Goal: Obtain resource: Obtain resource

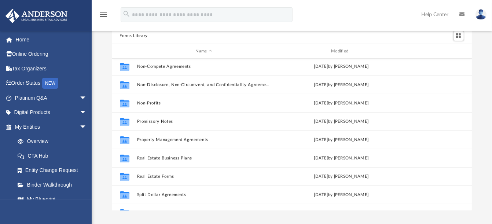
scroll to position [398, 0]
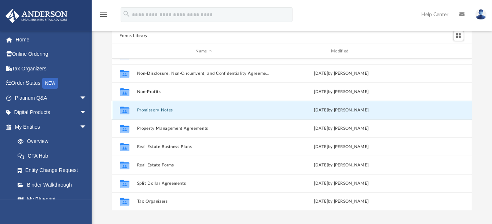
click at [171, 108] on button "Promissory Notes" at bounding box center [204, 110] width 134 height 5
click at [145, 111] on button "Promissory Notes" at bounding box center [204, 110] width 134 height 5
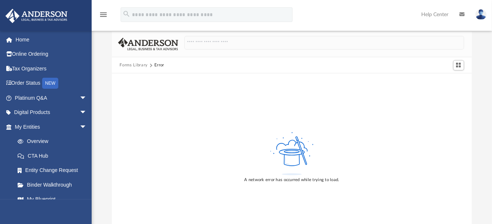
scroll to position [0, 0]
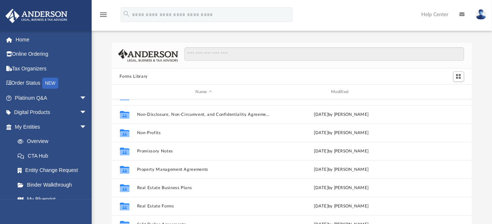
scroll to position [398, 0]
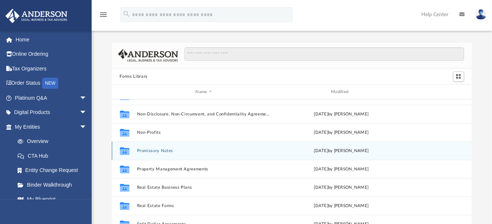
click at [159, 147] on div "Collaborated Folder Promissory Notes [DATE] by [PERSON_NAME]" at bounding box center [292, 150] width 360 height 18
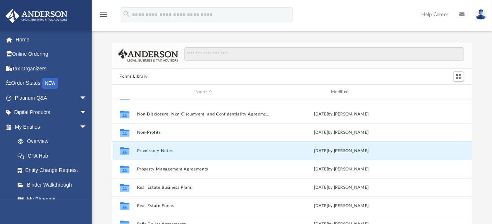
click at [158, 149] on button "Promissory Notes" at bounding box center [204, 150] width 134 height 5
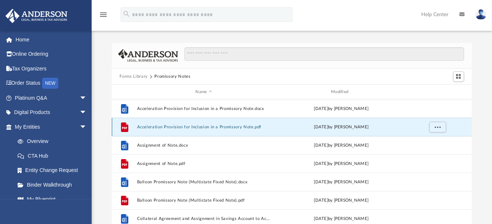
click at [189, 128] on button "Acceleration Provision for Inclusion in a Promissory Note.pdf" at bounding box center [204, 127] width 134 height 5
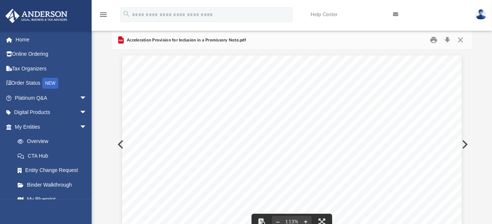
scroll to position [0, 0]
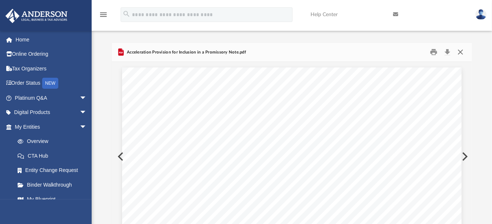
click at [459, 49] on button "Close" at bounding box center [460, 52] width 13 height 11
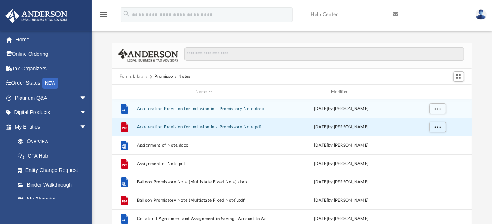
scroll to position [41, 0]
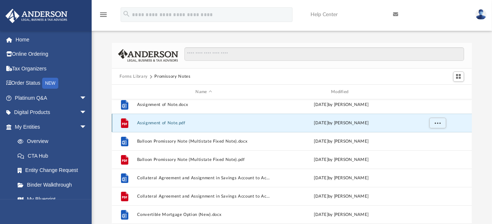
click at [158, 121] on button "Assignment of Note.pdf" at bounding box center [204, 123] width 134 height 5
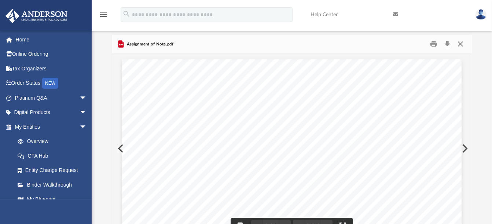
scroll to position [0, 0]
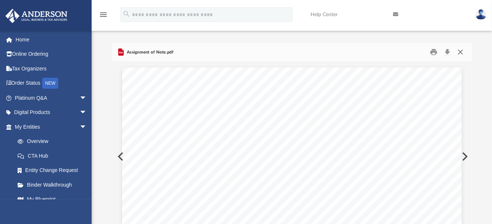
click at [462, 50] on button "Close" at bounding box center [460, 52] width 13 height 11
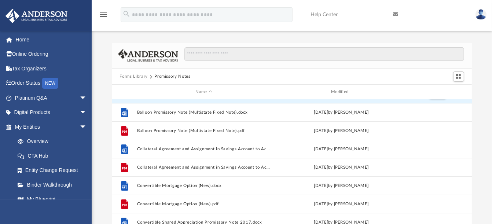
scroll to position [81, 0]
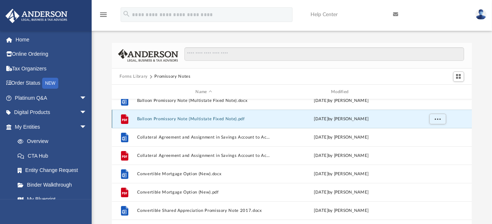
click at [197, 117] on button "Balloon Promissory Note (Multistate Fixed Note).pdf" at bounding box center [204, 119] width 134 height 5
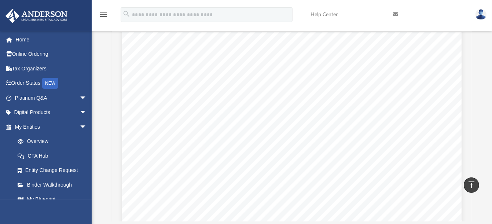
scroll to position [0, 0]
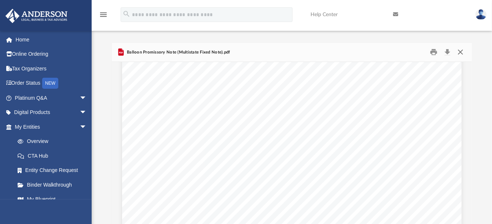
click at [464, 47] on button "Close" at bounding box center [460, 52] width 13 height 11
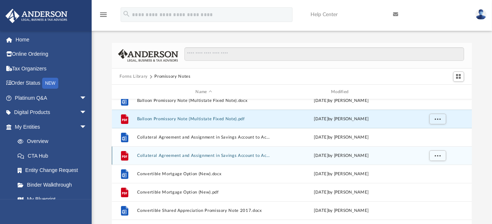
click at [241, 156] on button "Collateral Agreement and Assignment in Savings Account to Accompany a Promissor…" at bounding box center [204, 155] width 134 height 5
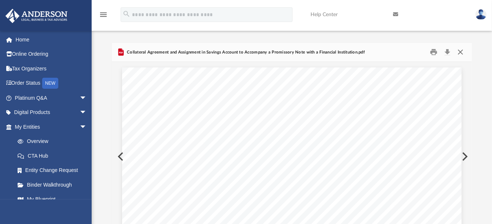
click at [462, 52] on button "Close" at bounding box center [460, 52] width 13 height 11
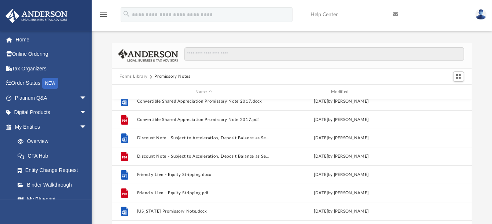
scroll to position [203, 0]
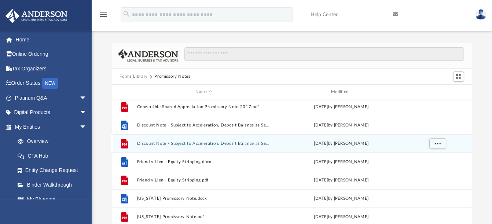
click at [204, 145] on button "Discount Note - Subject to Acceleration, Deposit Balance as Security.pdf" at bounding box center [204, 143] width 134 height 5
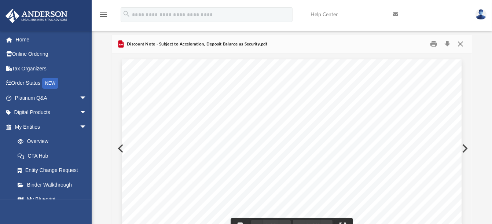
scroll to position [0, 0]
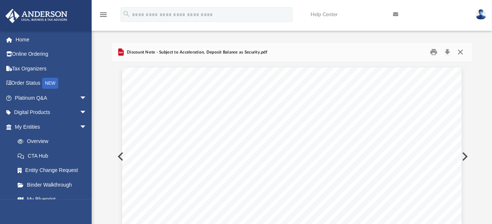
click at [462, 49] on button "Close" at bounding box center [460, 52] width 13 height 11
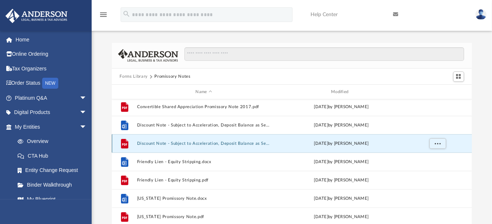
scroll to position [244, 0]
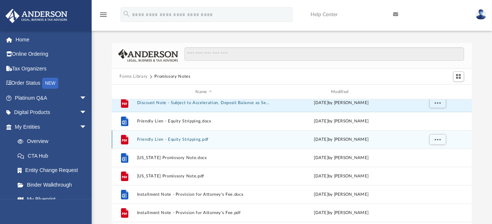
click at [171, 140] on button "Friendly Lien - Equity Stripping.pdf" at bounding box center [204, 139] width 134 height 5
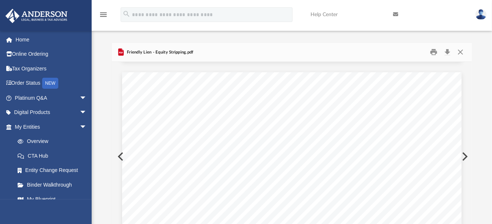
scroll to position [0, 0]
click at [462, 52] on button "Close" at bounding box center [460, 52] width 13 height 11
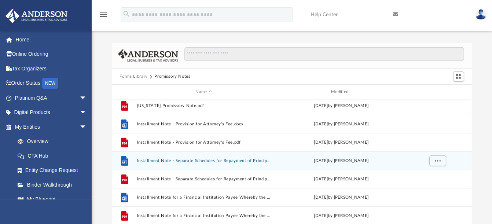
scroll to position [325, 0]
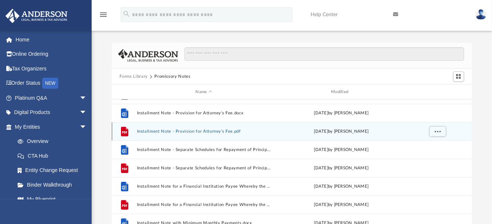
click at [206, 129] on button "Installment Note - Provision for Attorney's Fee.pdf" at bounding box center [204, 131] width 134 height 5
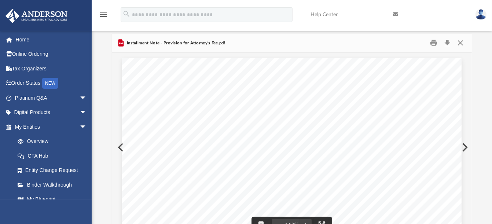
scroll to position [0, 0]
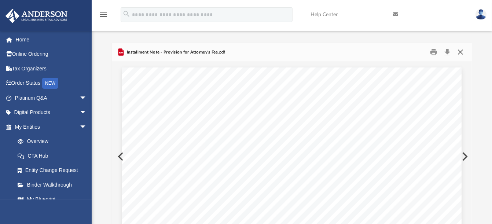
click at [462, 53] on button "Close" at bounding box center [460, 52] width 13 height 11
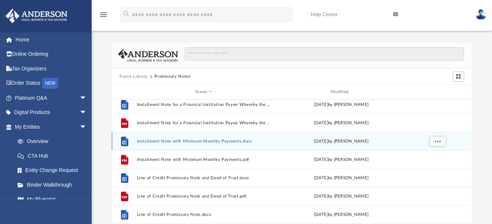
scroll to position [448, 0]
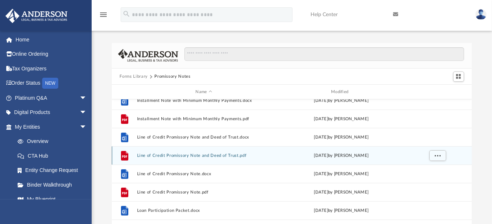
click at [223, 158] on button "Line of Credit Promissory Note and Deed of Trust.pdf" at bounding box center [204, 155] width 134 height 5
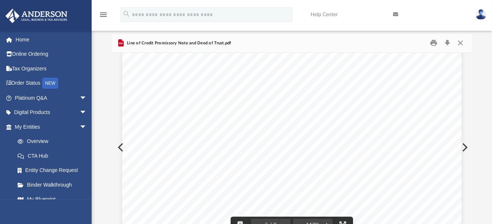
scroll to position [0, 0]
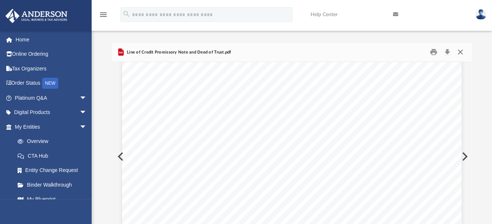
click at [460, 52] on button "Close" at bounding box center [460, 52] width 13 height 11
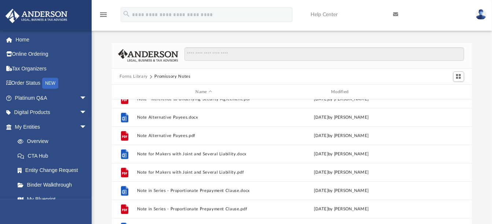
scroll to position [773, 0]
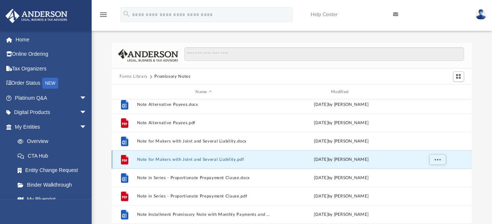
click at [181, 159] on button "Note for Makers with Joint and Several Liability.pdf" at bounding box center [204, 159] width 134 height 5
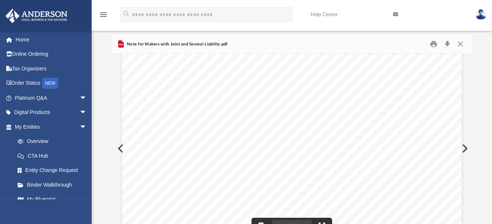
scroll to position [0, 0]
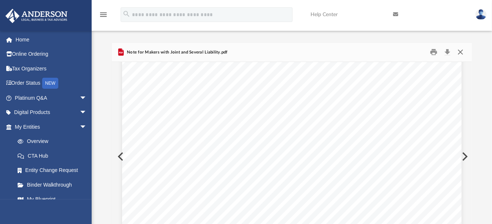
click at [462, 49] on button "Close" at bounding box center [460, 52] width 13 height 11
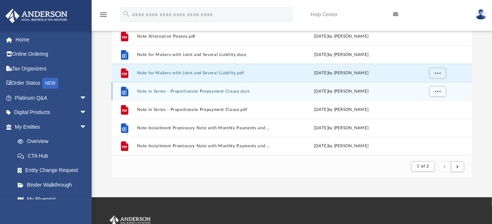
scroll to position [81, 0]
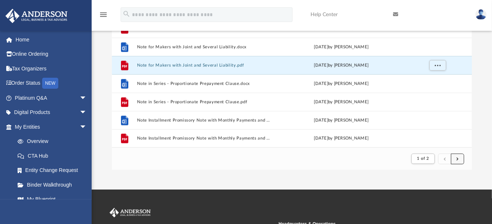
click at [459, 158] on button "submit" at bounding box center [457, 159] width 13 height 11
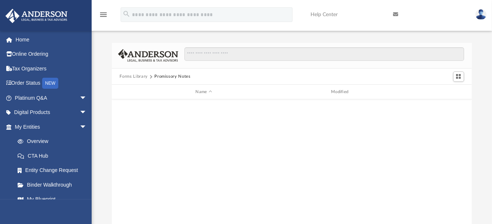
scroll to position [713, 0]
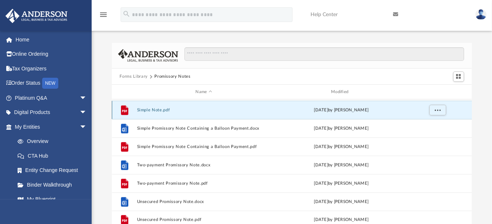
click at [147, 108] on button "Simple Note.pdf" at bounding box center [204, 110] width 134 height 5
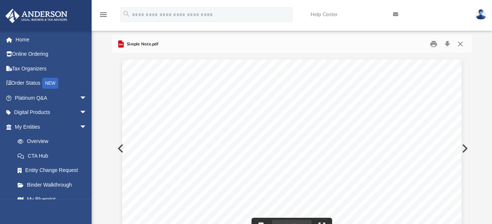
scroll to position [0, 0]
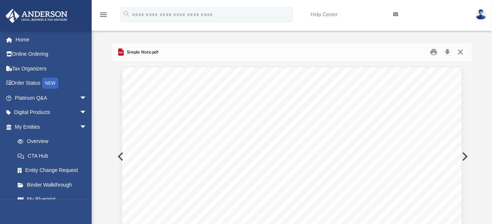
click at [463, 51] on button "Close" at bounding box center [460, 52] width 13 height 11
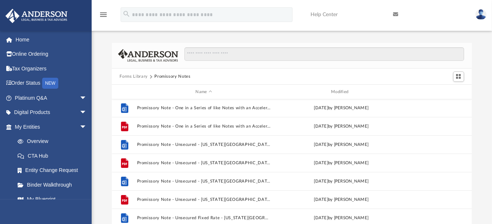
click at [143, 74] on button "Forms Library" at bounding box center [133, 76] width 28 height 7
